Goal: Transaction & Acquisition: Purchase product/service

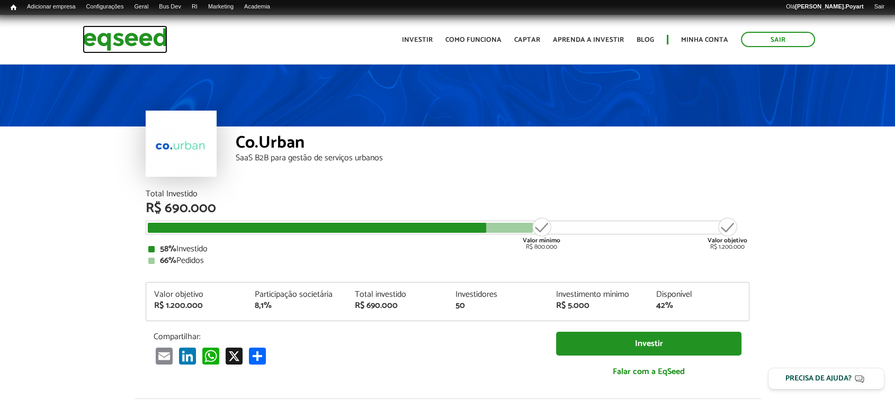
click at [112, 48] on img at bounding box center [125, 39] width 85 height 28
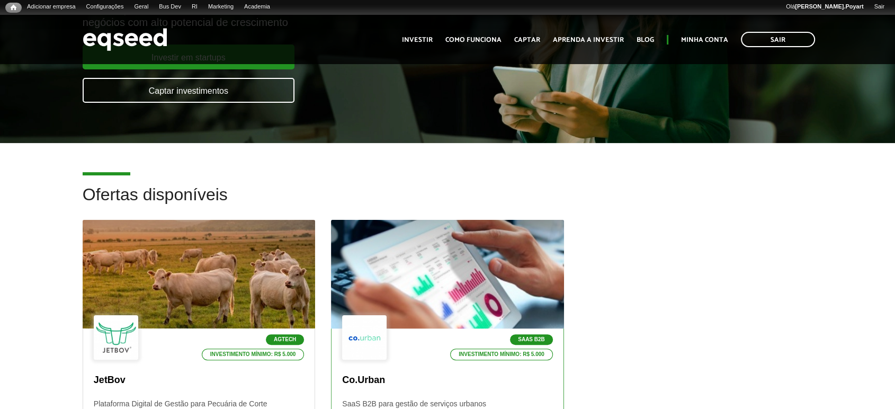
scroll to position [353, 0]
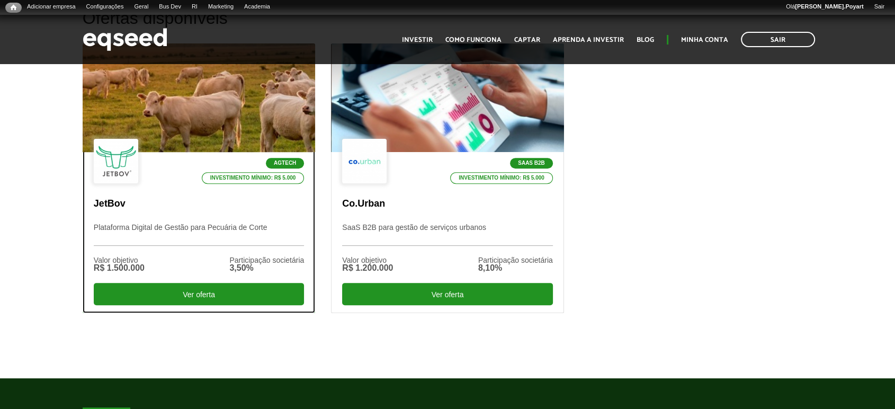
click at [201, 124] on div at bounding box center [198, 98] width 279 height 130
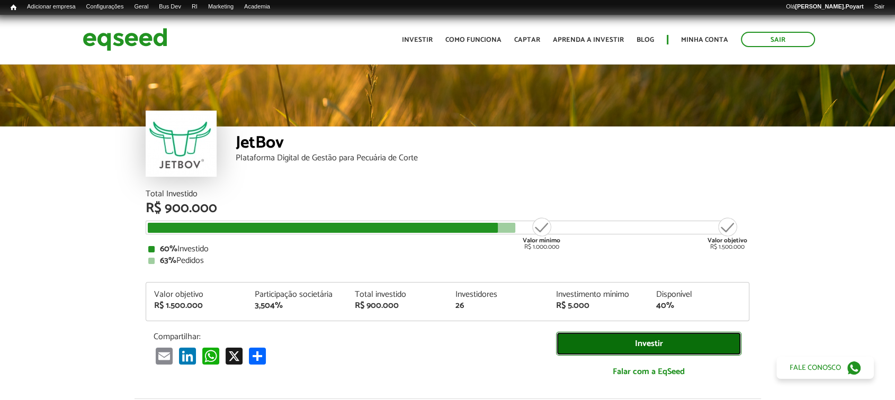
click at [629, 342] on link "Investir" at bounding box center [648, 344] width 185 height 24
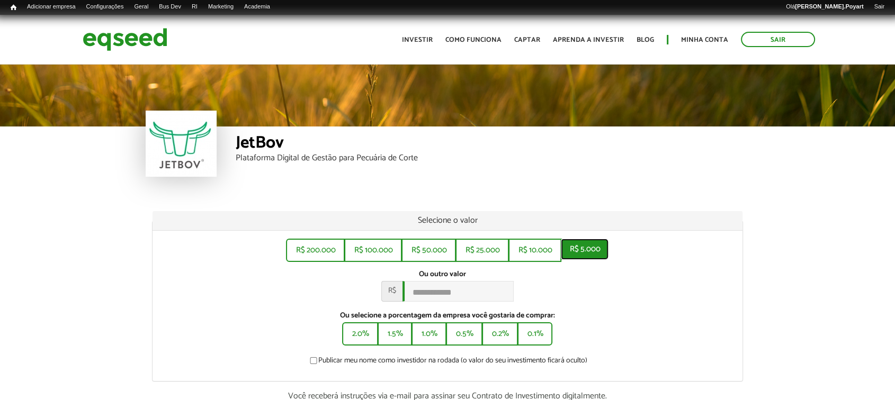
click at [589, 244] on button "R$ 5.000" at bounding box center [585, 249] width 48 height 21
type input "*****"
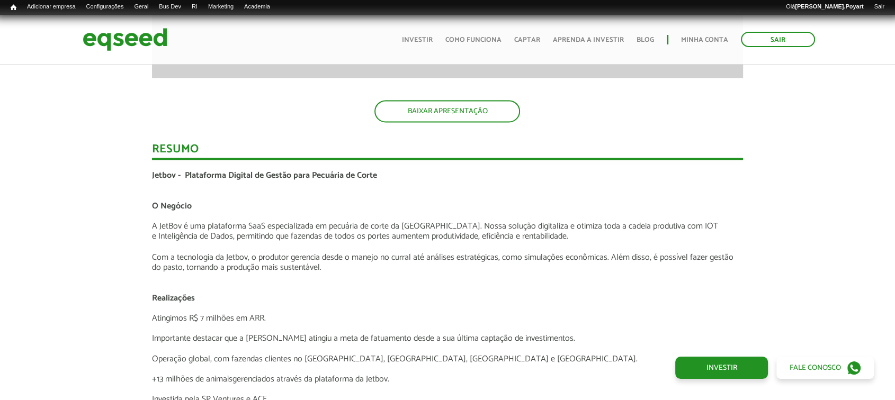
scroll to position [2001, 0]
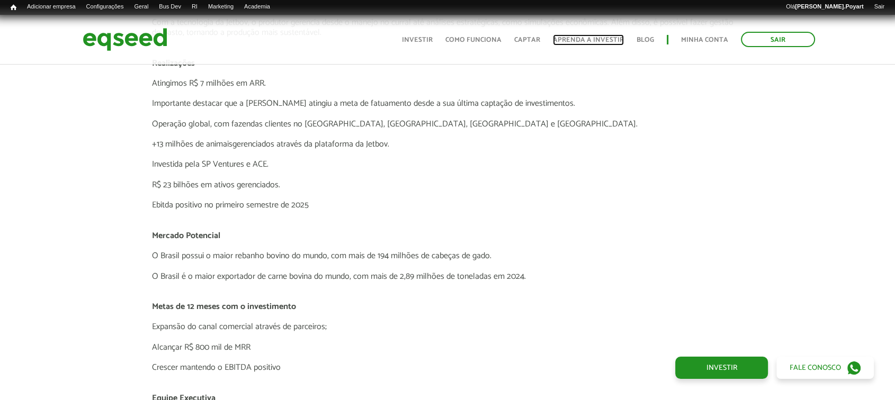
click at [589, 37] on link "Aprenda a investir" at bounding box center [588, 40] width 71 height 7
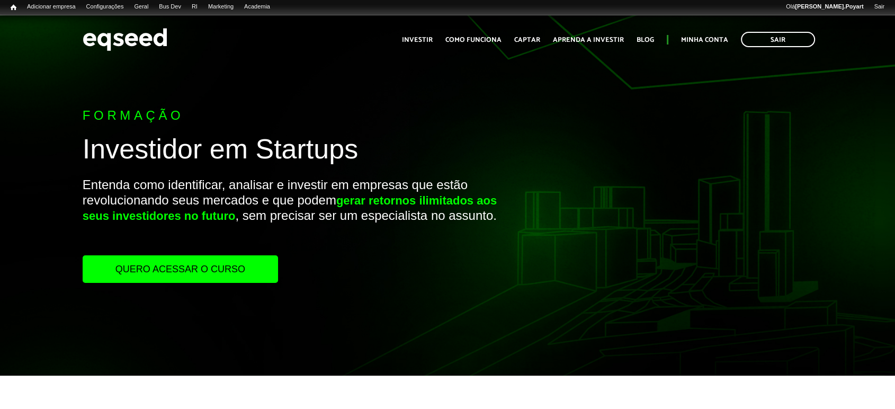
click at [171, 266] on link "Quero acessar o curso" at bounding box center [180, 269] width 195 height 28
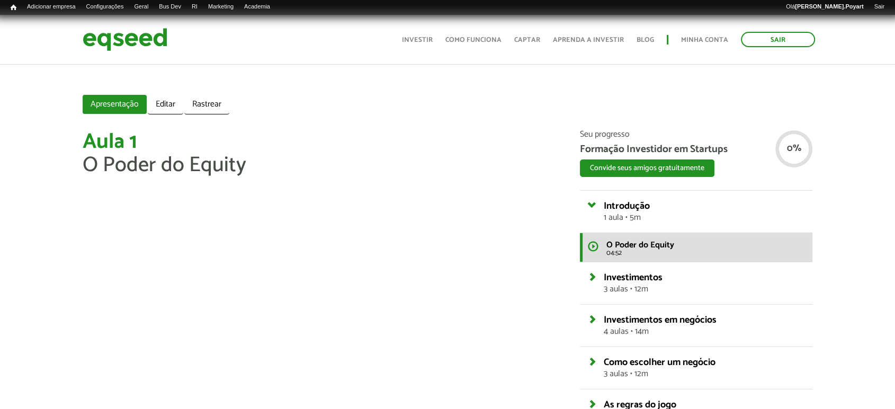
scroll to position [118, 0]
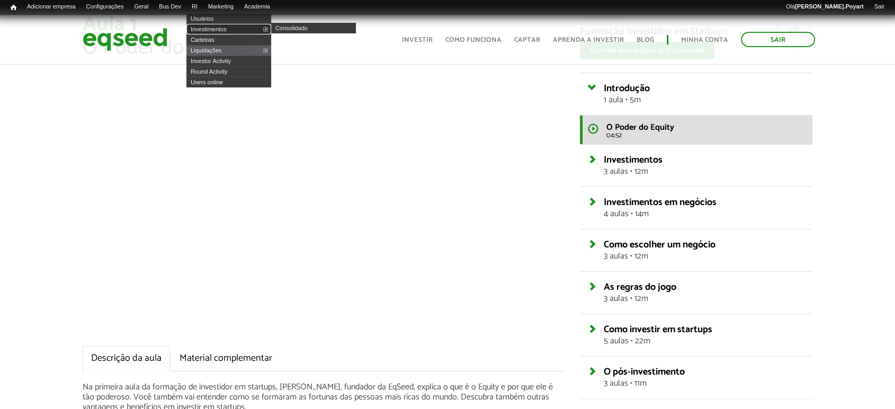
click at [208, 30] on link "Investimentos" at bounding box center [228, 29] width 85 height 11
